Goal: Task Accomplishment & Management: Manage account settings

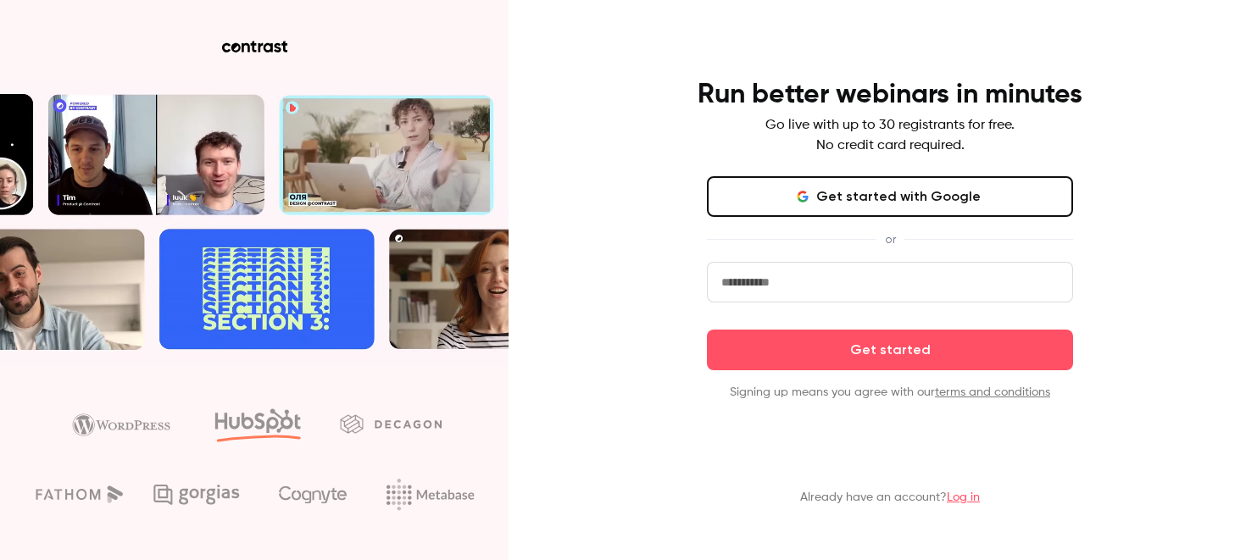
click at [859, 287] on input "email" at bounding box center [890, 282] width 366 height 41
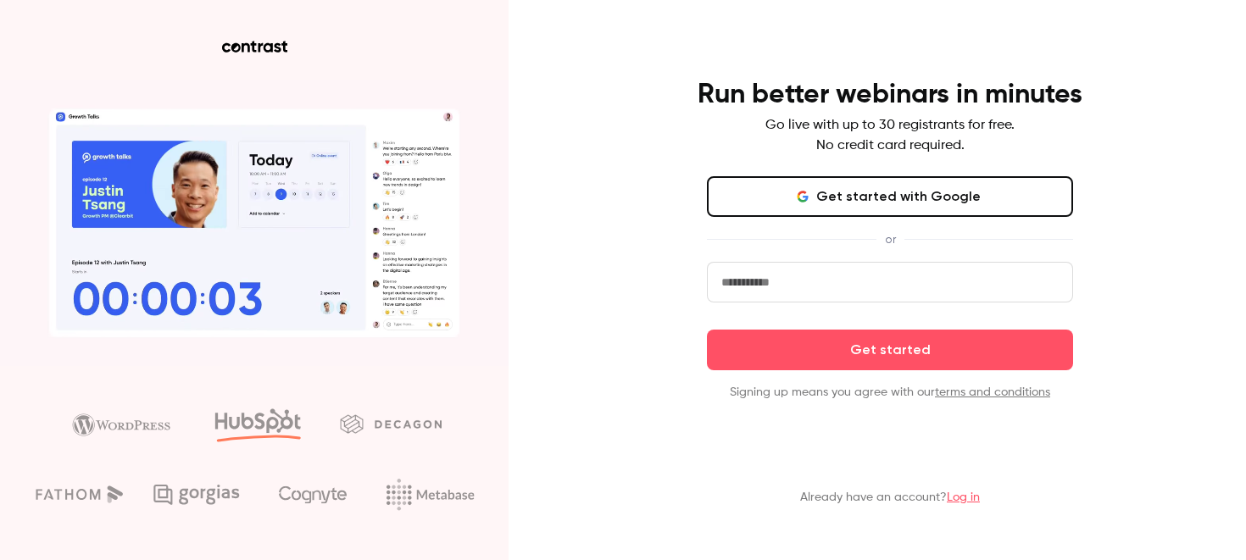
click at [1137, 158] on div "Run better webinars in minutes Go live with up to 30 registrants for free. No c…" at bounding box center [623, 280] width 1246 height 560
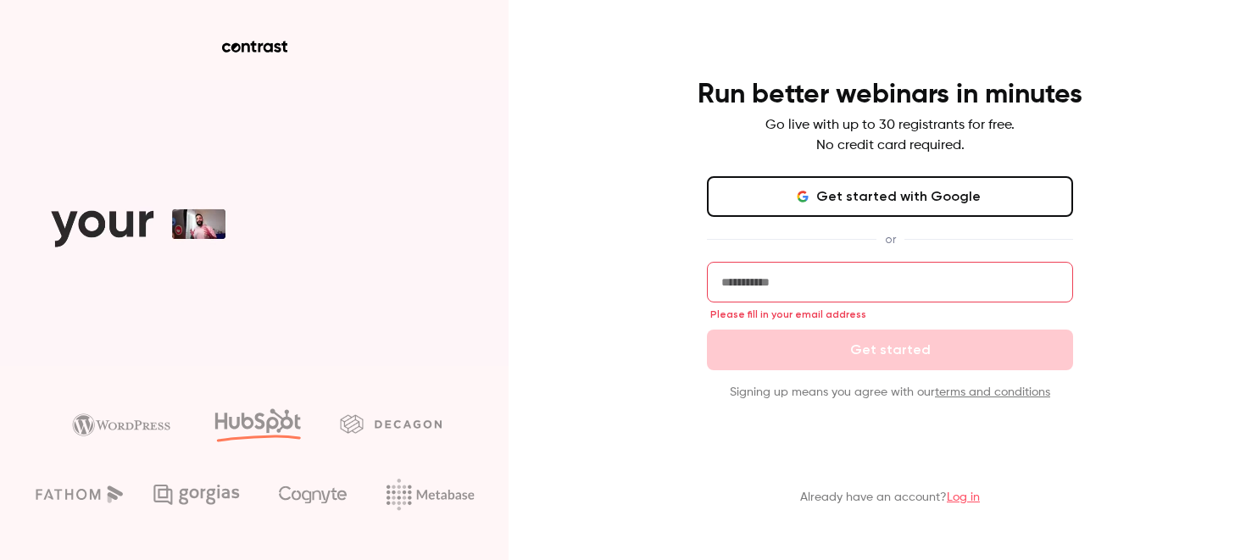
click at [964, 491] on p "Already have an account? Log in" at bounding box center [890, 497] width 180 height 17
click at [959, 502] on link "Log in" at bounding box center [963, 498] width 33 height 12
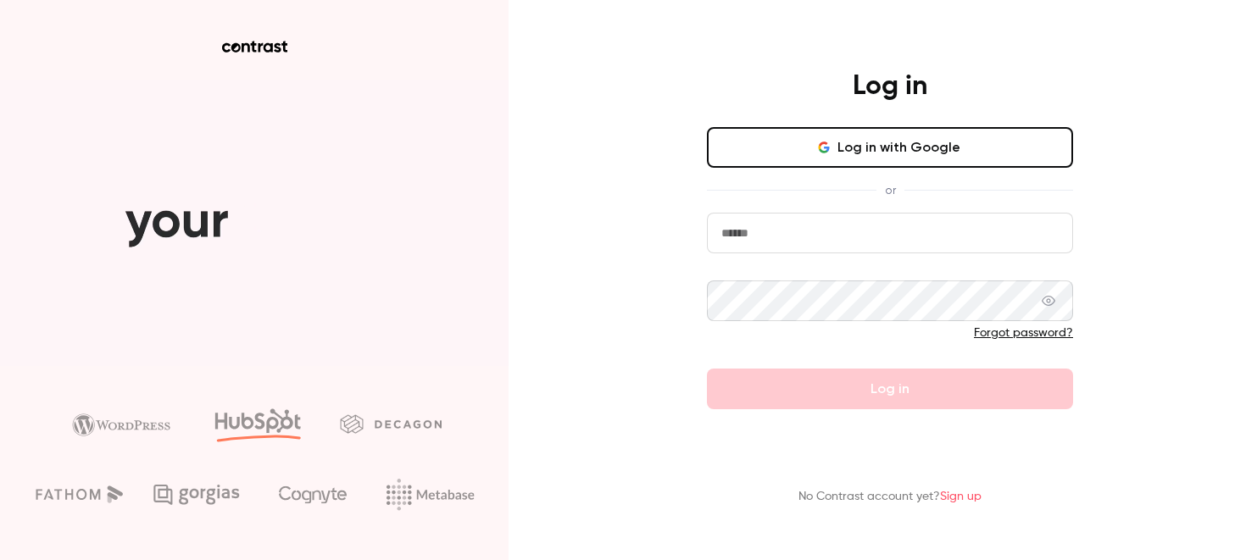
click at [964, 496] on link "Sign up" at bounding box center [961, 497] width 42 height 12
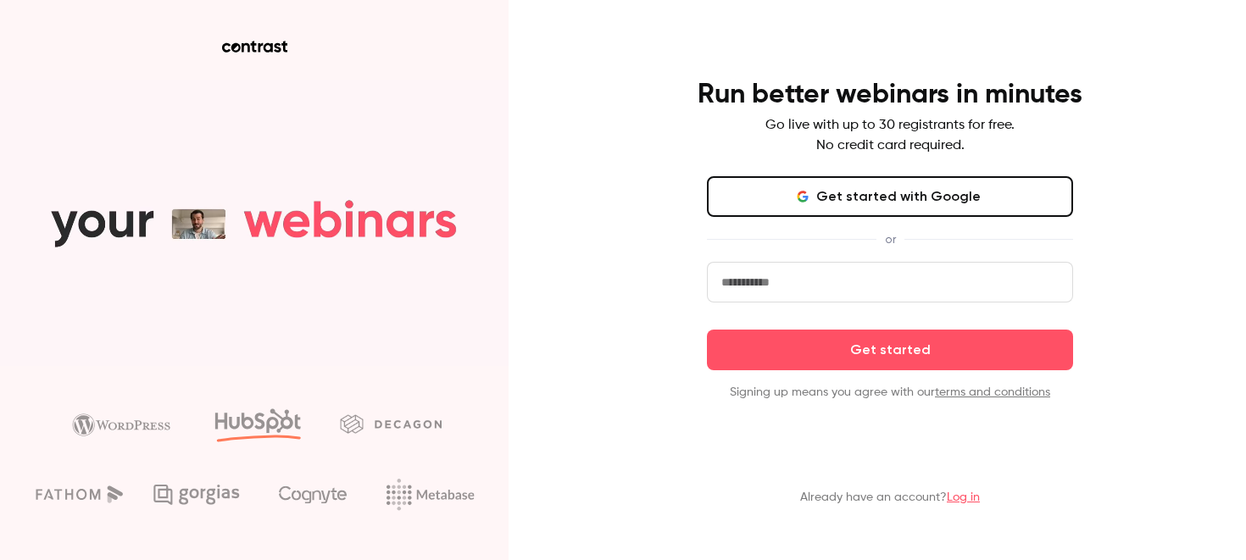
click at [951, 494] on link "Log in" at bounding box center [963, 498] width 33 height 12
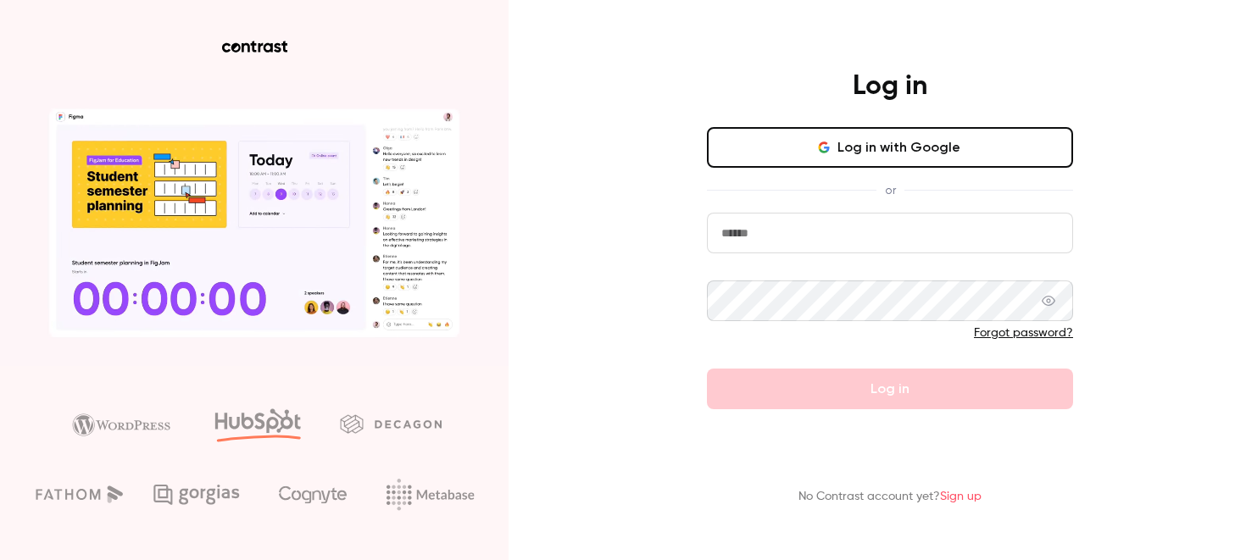
click at [892, 152] on button "Log in with Google" at bounding box center [890, 147] width 366 height 41
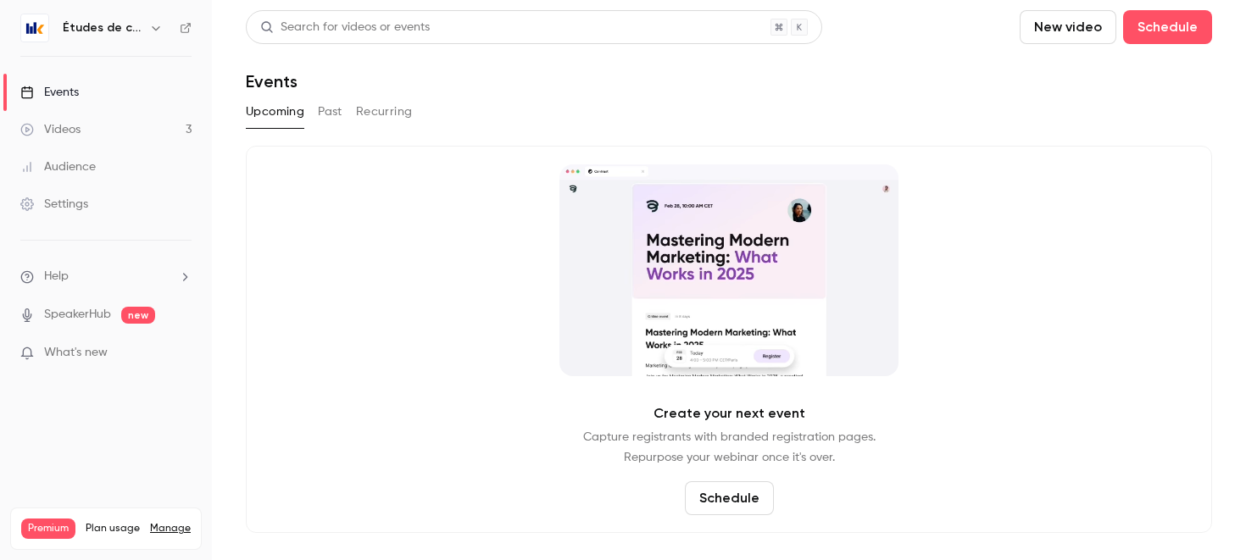
click at [467, 106] on div "Upcoming Past Recurring" at bounding box center [729, 111] width 966 height 27
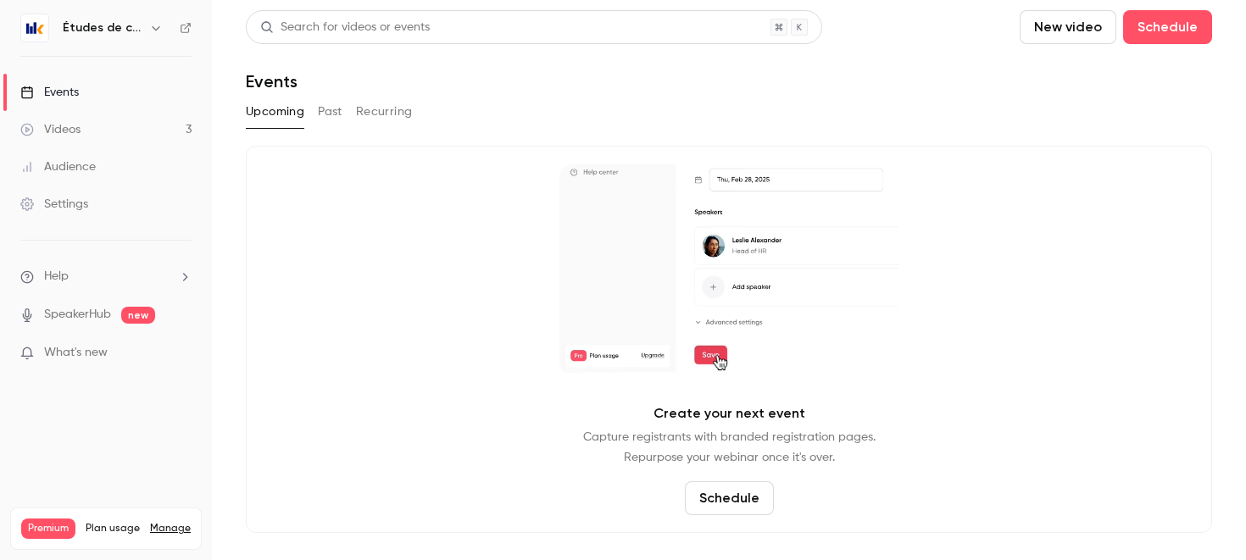
click at [127, 126] on link "Videos 3" at bounding box center [106, 129] width 212 height 37
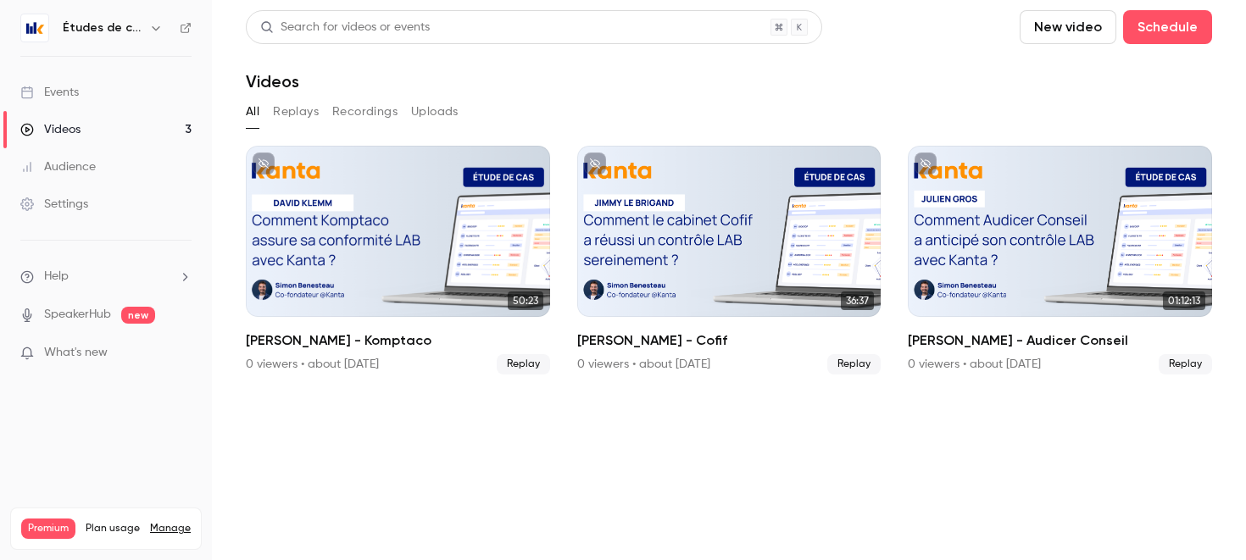
click at [130, 31] on h6 "Études de cas" at bounding box center [103, 27] width 80 height 17
click at [153, 25] on icon "button" at bounding box center [156, 28] width 14 height 14
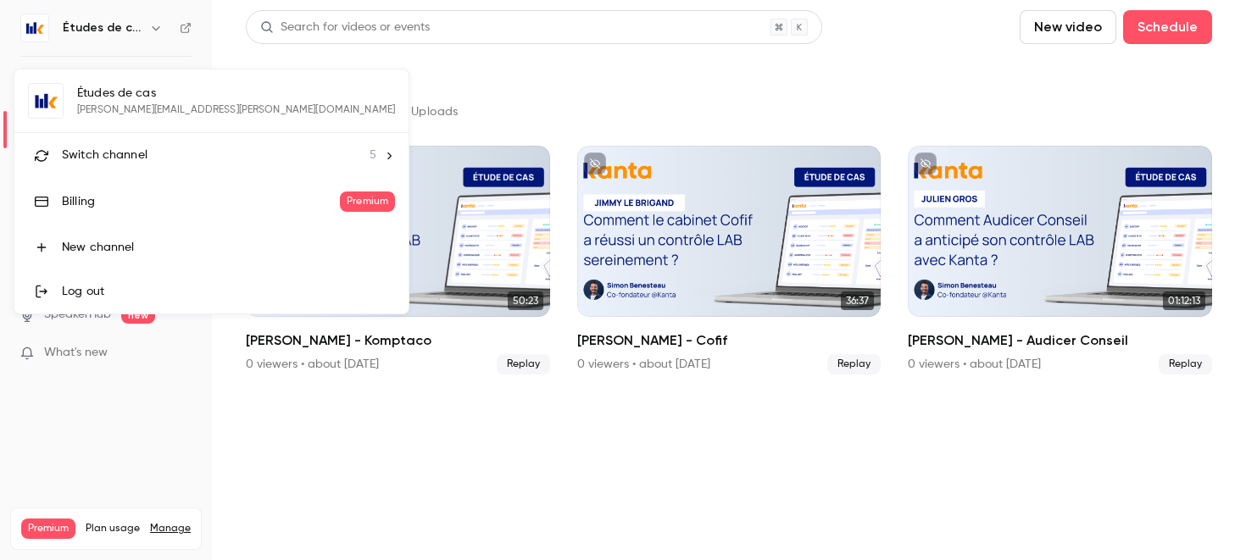
click at [130, 149] on span "Switch channel" at bounding box center [105, 156] width 86 height 18
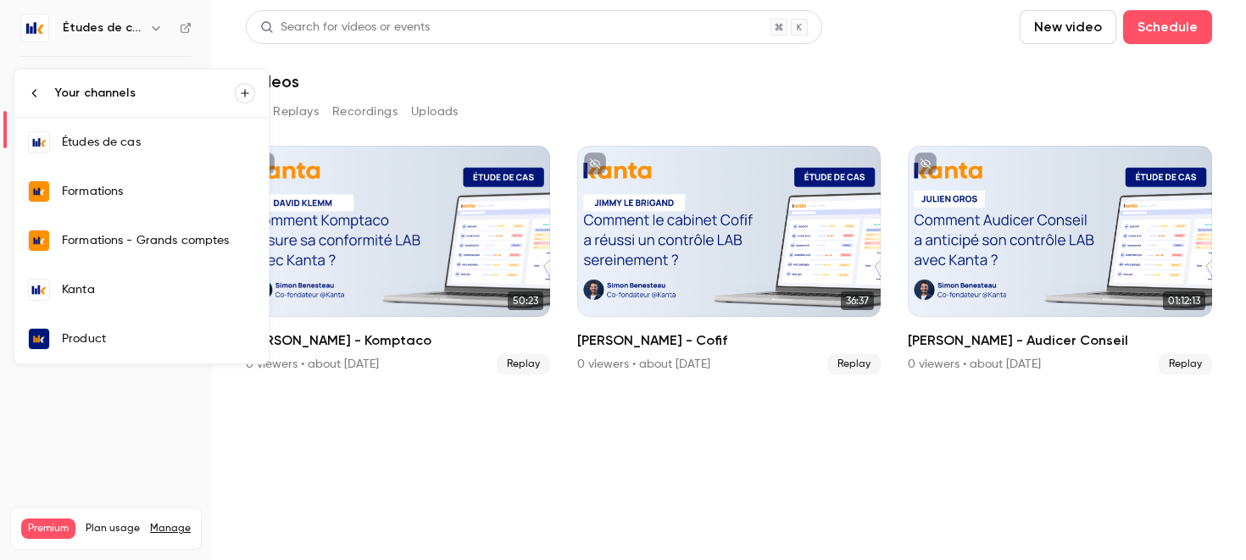
click at [115, 298] on link "Kanta" at bounding box center [141, 289] width 254 height 49
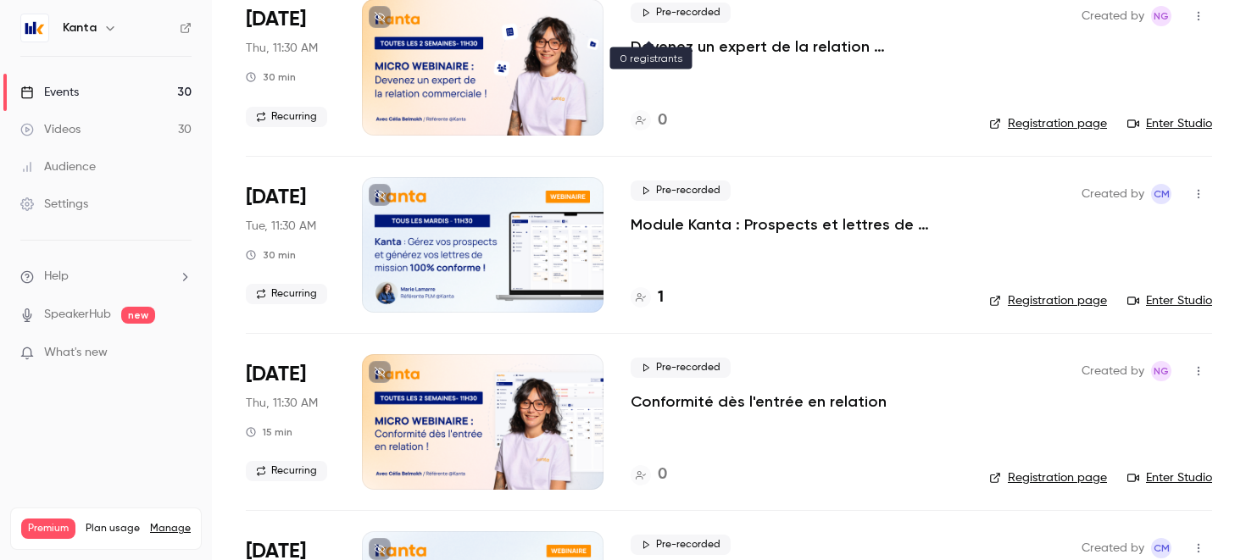
scroll to position [1066, 0]
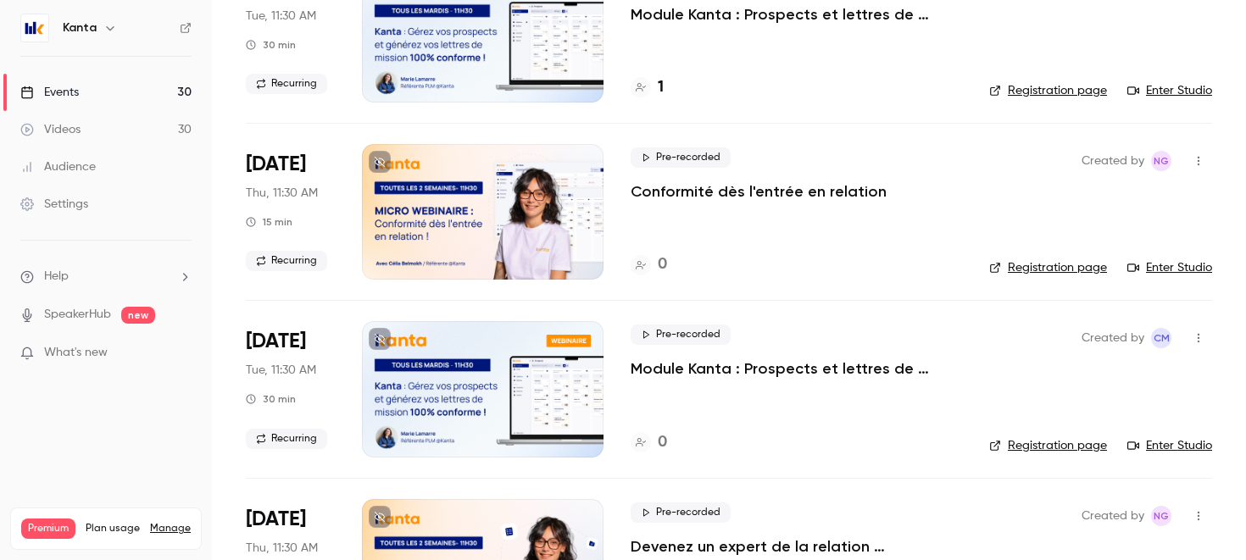
click at [108, 19] on button "button" at bounding box center [110, 28] width 20 height 20
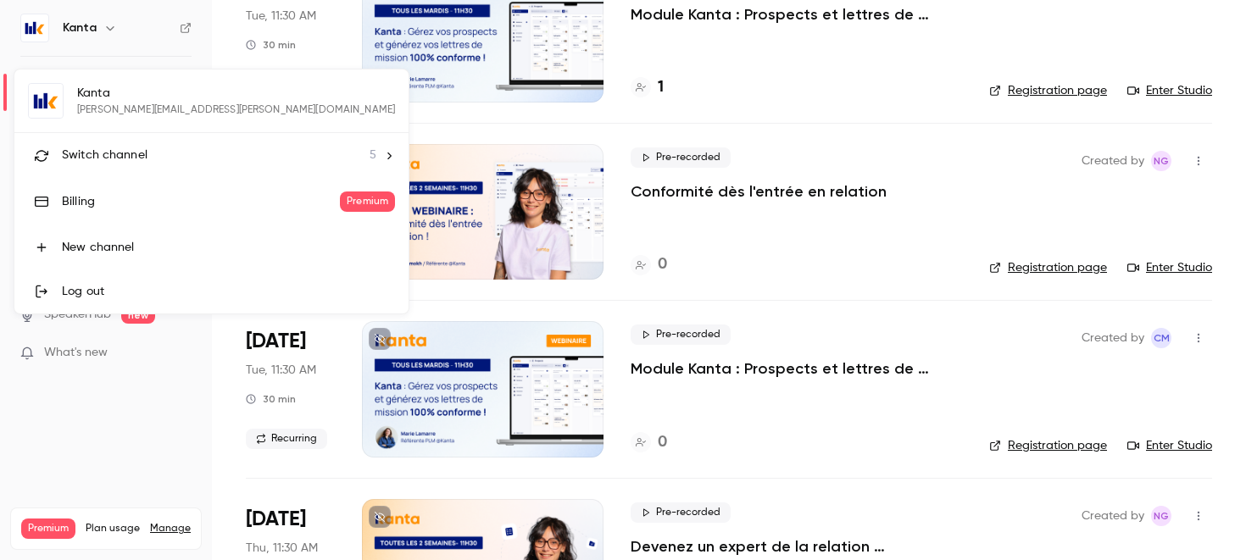
click at [100, 164] on span "Switch channel" at bounding box center [105, 156] width 86 height 18
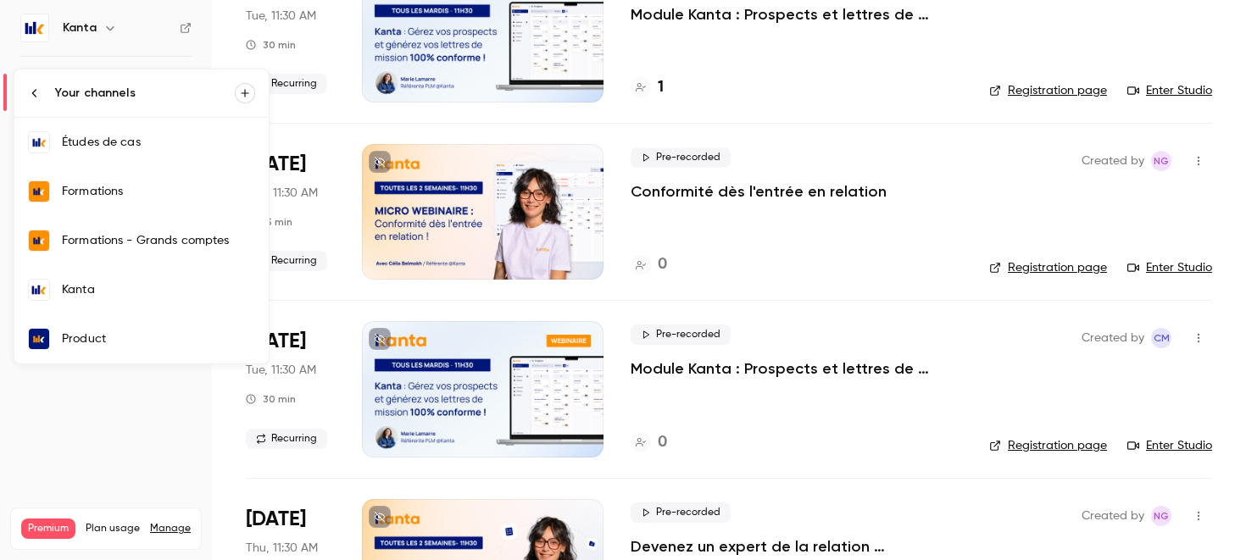
click at [916, 267] on div at bounding box center [623, 280] width 1246 height 560
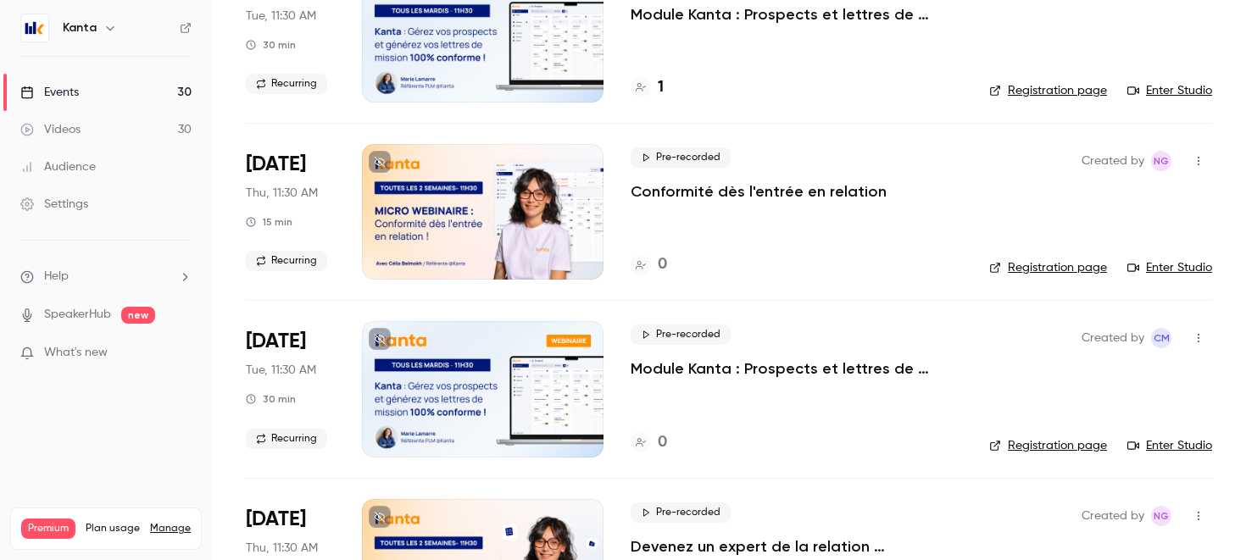
scroll to position [0, 0]
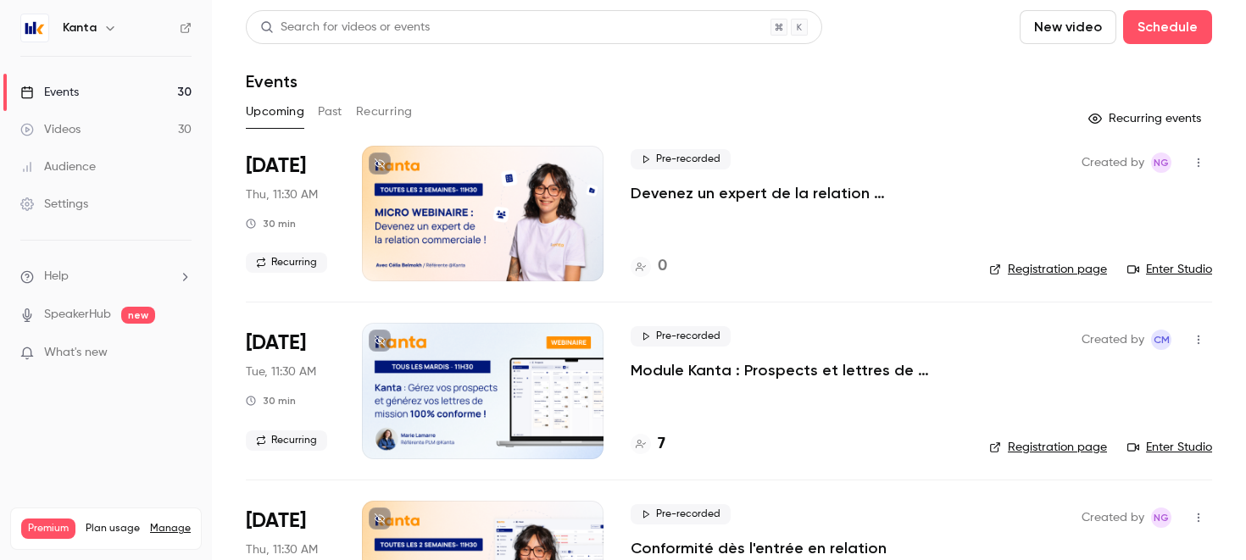
click at [91, 25] on h6 "Kanta" at bounding box center [80, 27] width 34 height 17
click at [38, 31] on img at bounding box center [34, 27] width 27 height 27
click at [114, 31] on icon "button" at bounding box center [110, 28] width 14 height 14
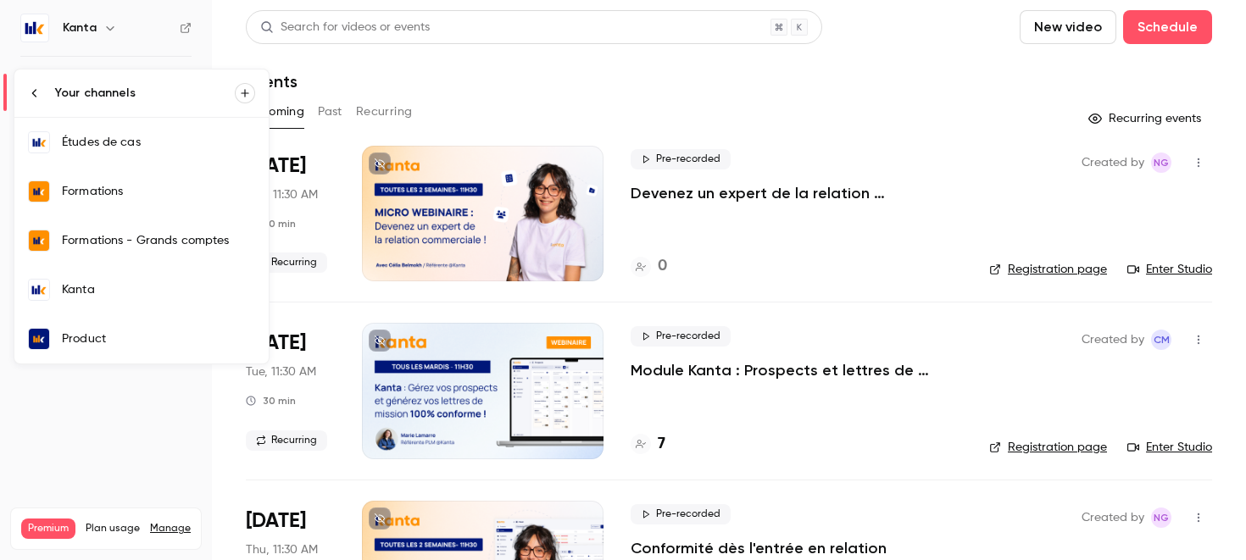
click at [33, 87] on icon at bounding box center [35, 93] width 14 height 14
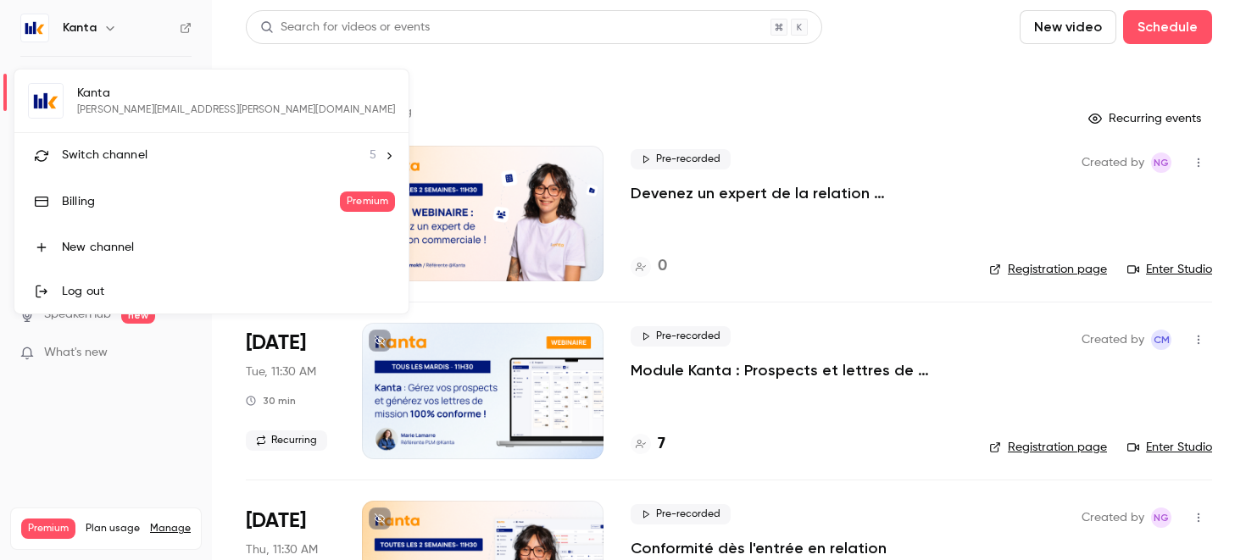
click at [44, 103] on div "Kanta [EMAIL_ADDRESS][PERSON_NAME][DOMAIN_NAME] Switch channel 5 Billing Premiu…" at bounding box center [211, 192] width 394 height 244
click at [120, 104] on div "Kanta [EMAIL_ADDRESS][PERSON_NAME][DOMAIN_NAME] Switch channel 5 Billing Premiu…" at bounding box center [211, 192] width 394 height 244
click at [209, 58] on div at bounding box center [623, 280] width 1246 height 560
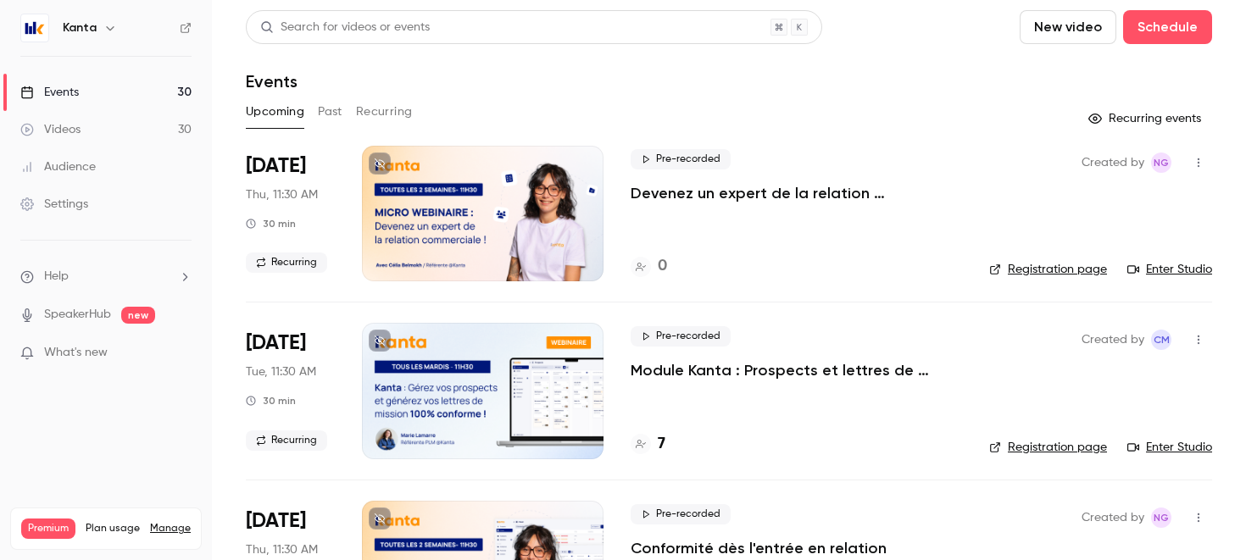
click at [84, 209] on div "Settings" at bounding box center [54, 204] width 68 height 17
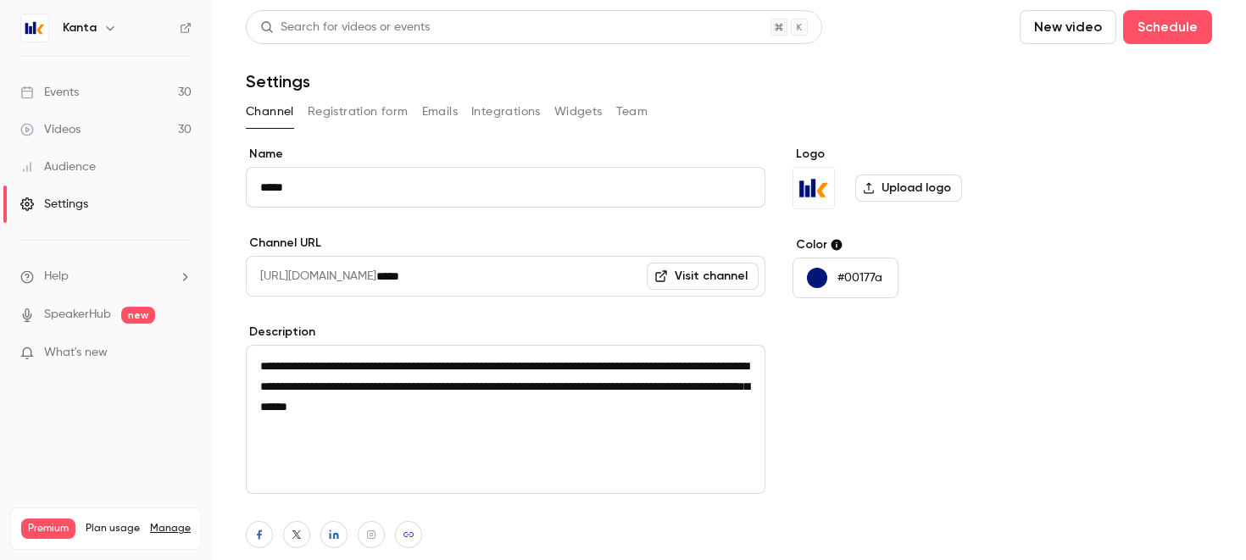
click at [626, 98] on button "Team" at bounding box center [632, 111] width 32 height 27
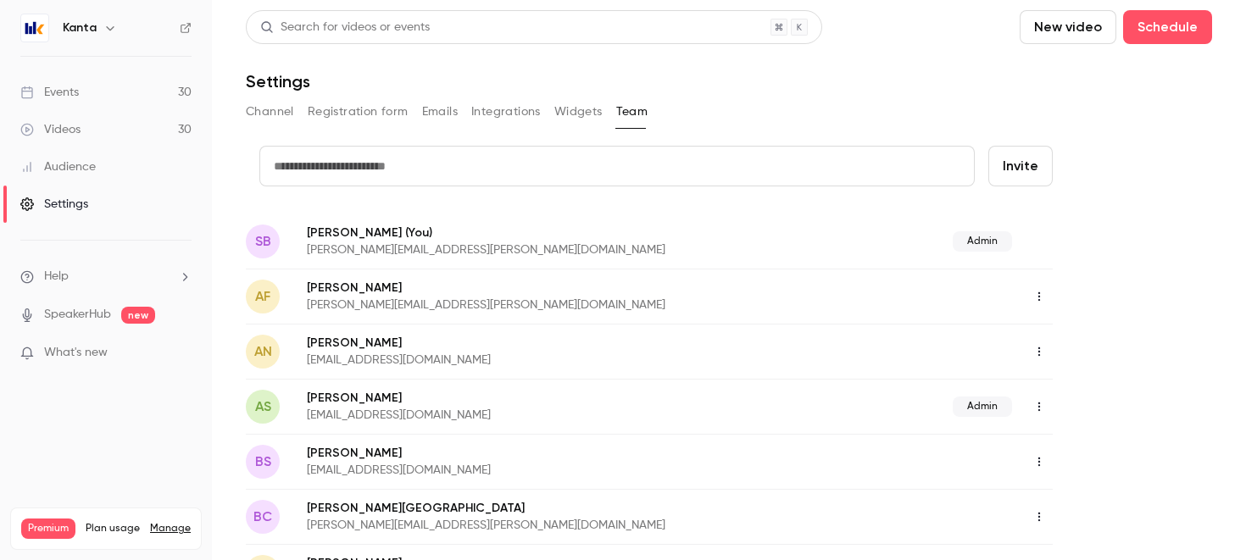
click at [463, 162] on input "text" at bounding box center [616, 166] width 715 height 41
type input "**********"
click at [988, 146] on button "Invite" at bounding box center [1020, 166] width 64 height 41
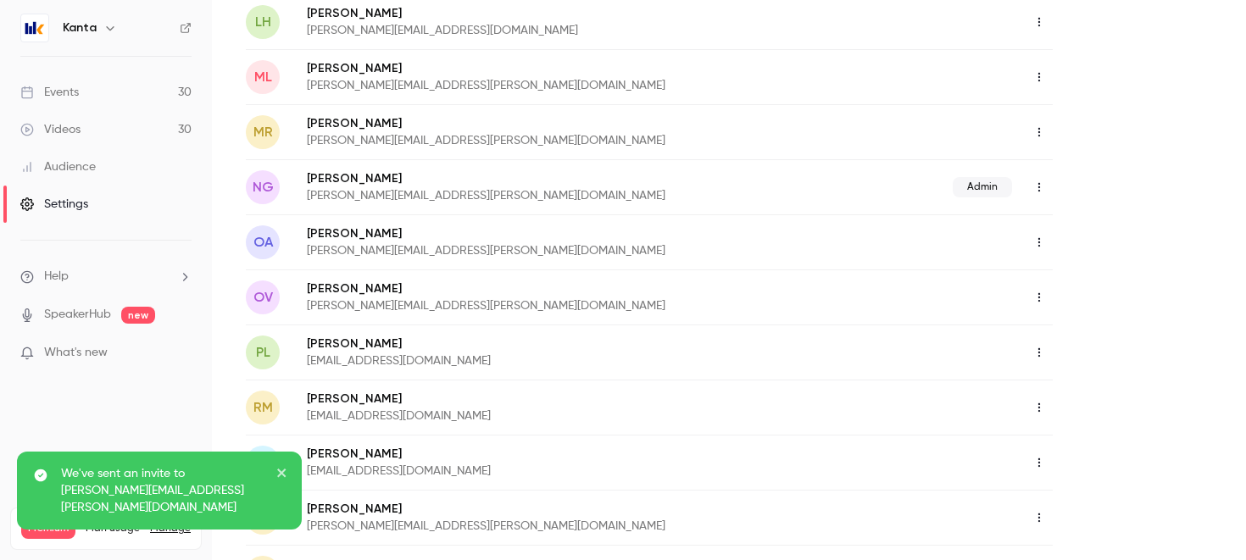
scroll to position [620, 0]
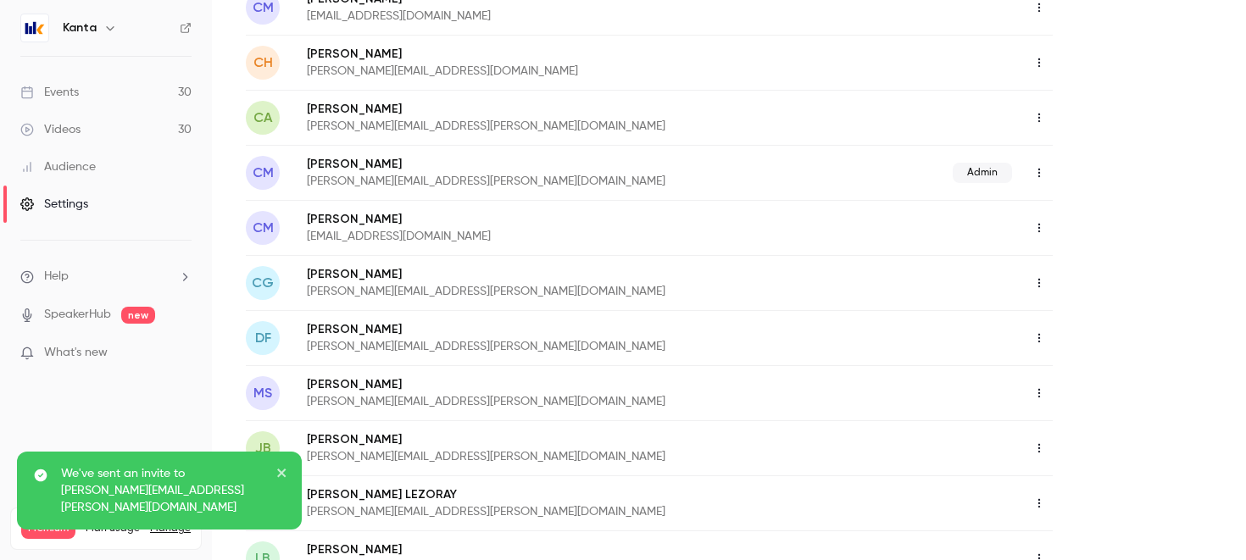
click at [92, 36] on div "Kanta" at bounding box center [114, 28] width 103 height 20
click at [107, 28] on icon "button" at bounding box center [110, 28] width 8 height 4
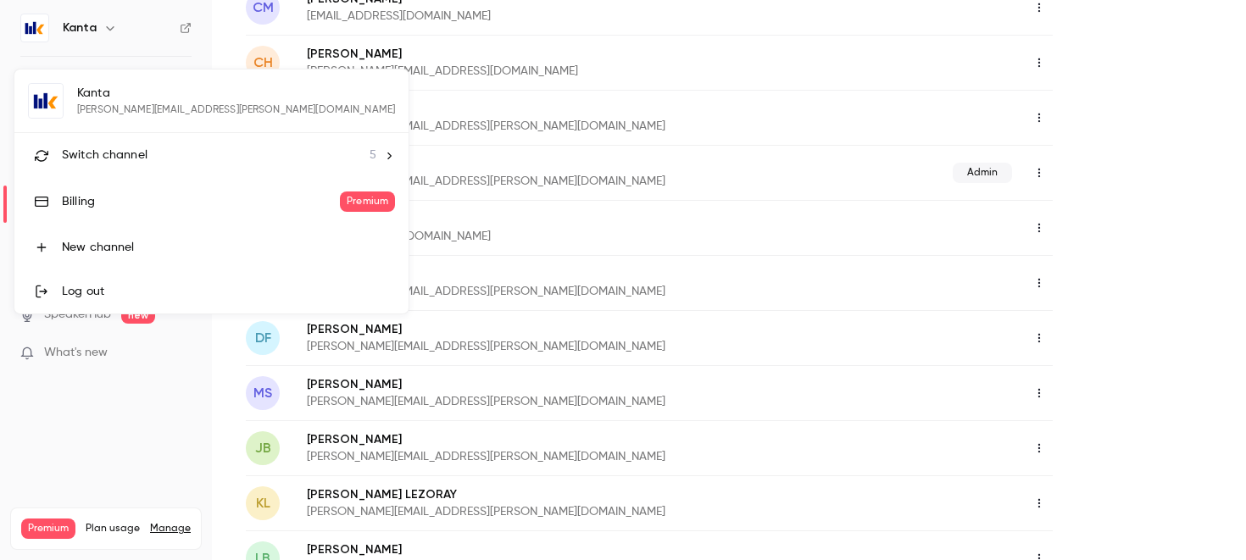
click at [136, 153] on span "Switch channel" at bounding box center [105, 156] width 86 height 18
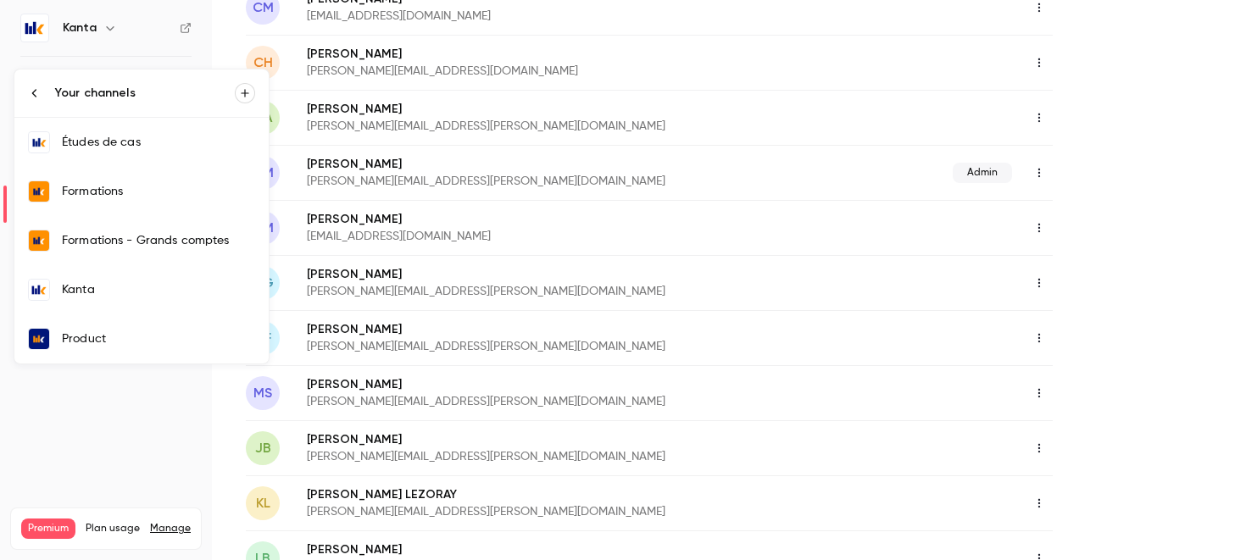
click at [220, 23] on div at bounding box center [623, 280] width 1246 height 560
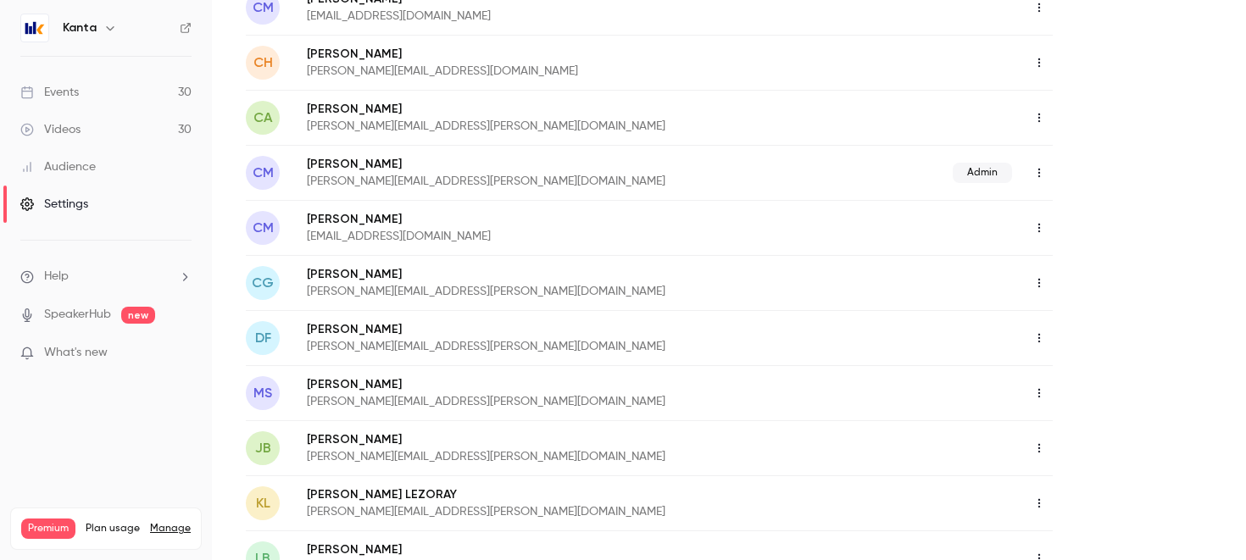
click at [220, 11] on main "Search for videos or events New video Schedule Settings Channel Registration fo…" at bounding box center [729, 280] width 1034 height 560
